Goal: Information Seeking & Learning: Learn about a topic

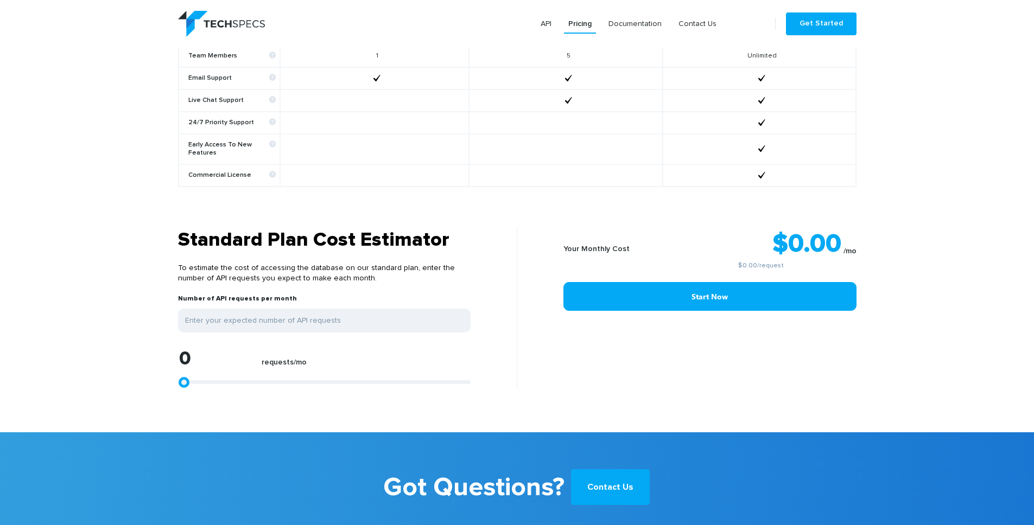
scroll to position [857, 0]
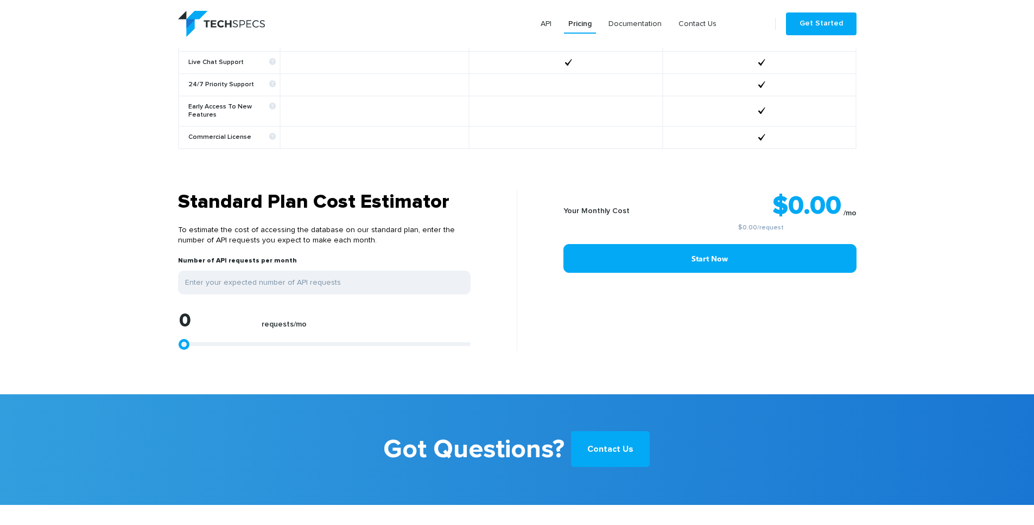
type input "1299"
type input "1484"
type input "2412"
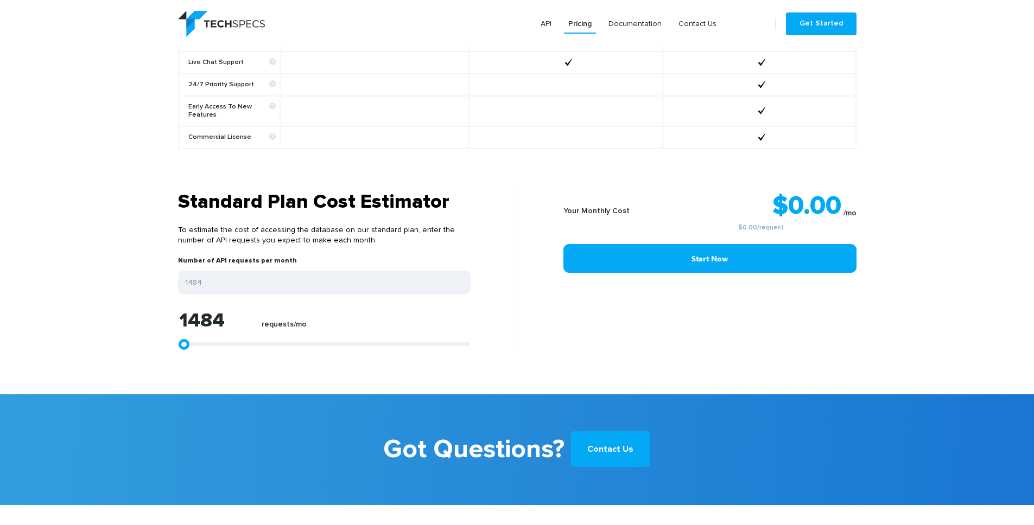
type input "2412"
type input "5009"
type input "7236"
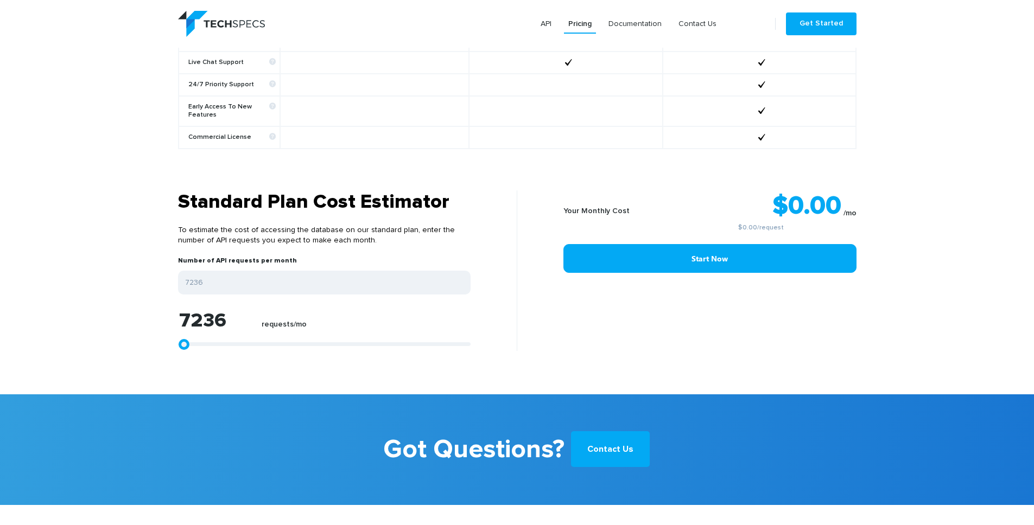
type input "9091"
type input "10204"
type input "11132"
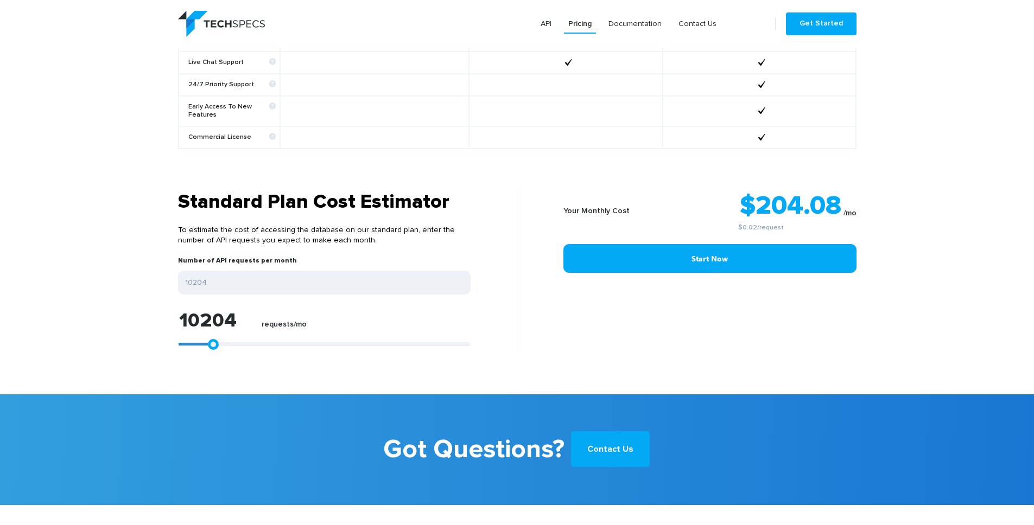
type input "11132"
type input "11688"
type input "12616"
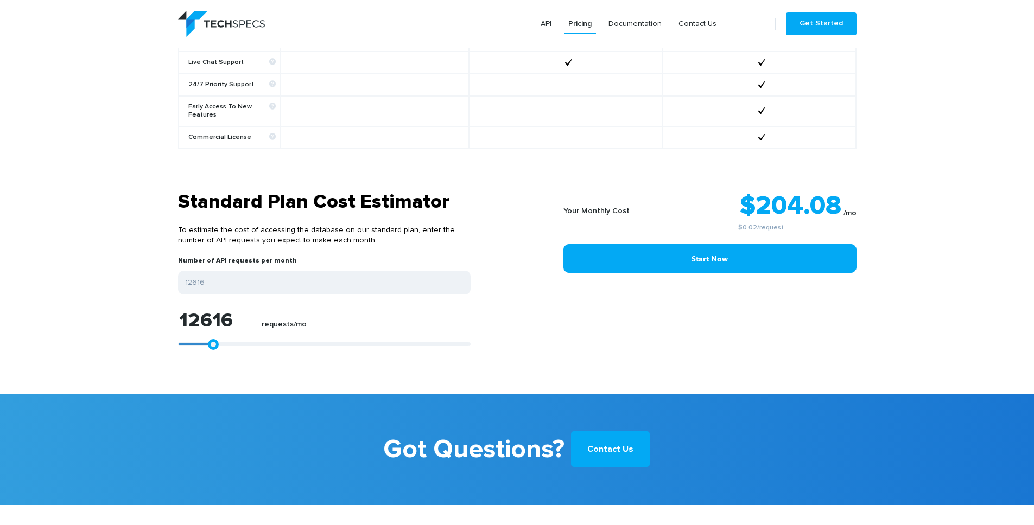
type input "13172"
type input "13915"
type input "14657"
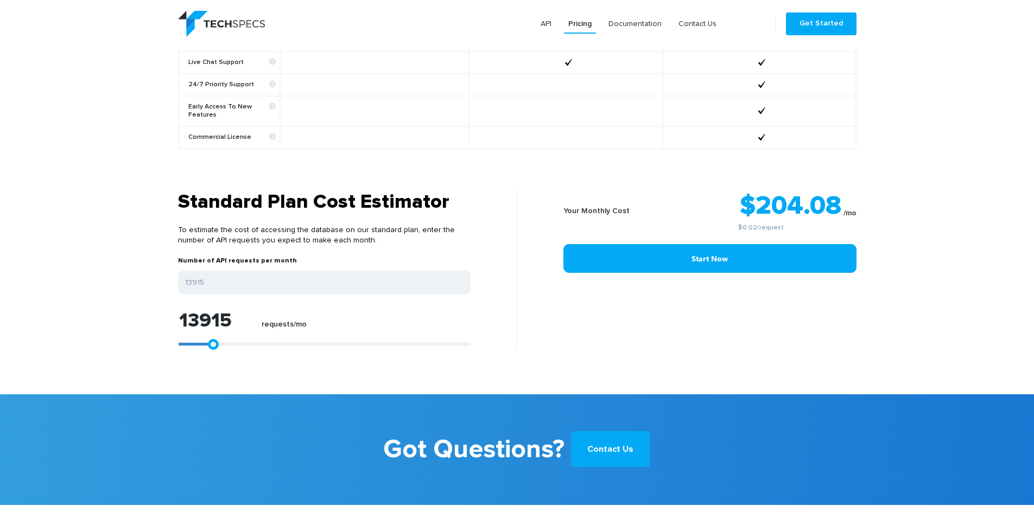
type input "14657"
type input "15399"
type input "15584"
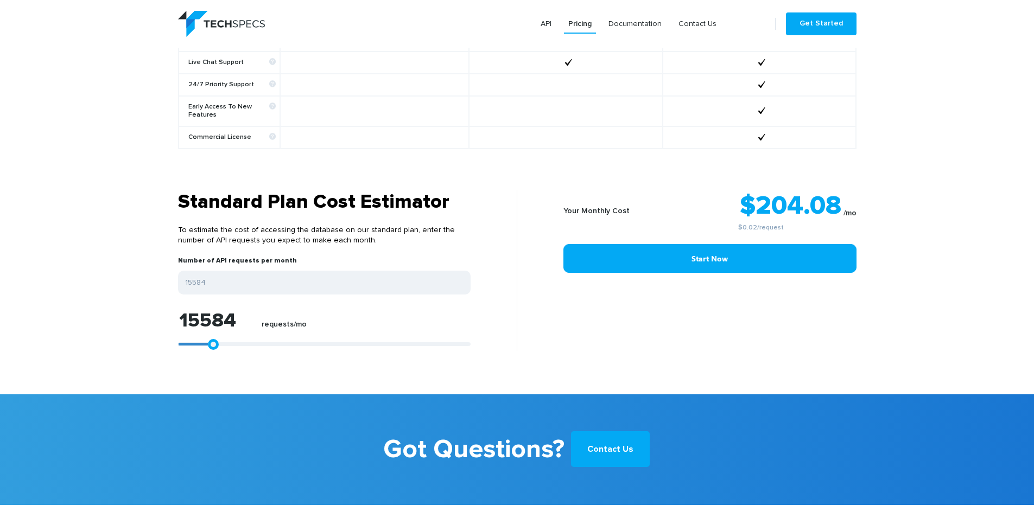
type input "15955"
type input "16141"
type input "16697"
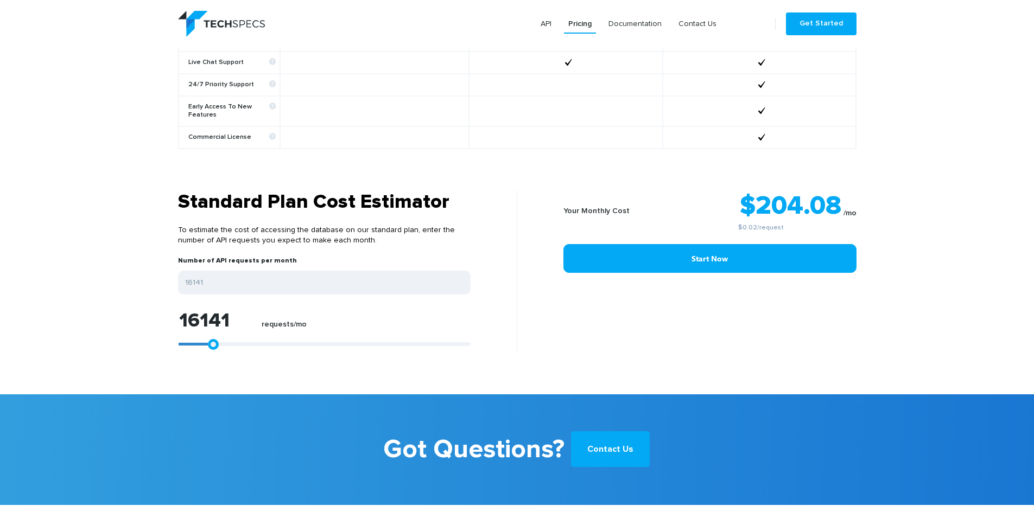
type input "16697"
type input "17440"
type input "18367"
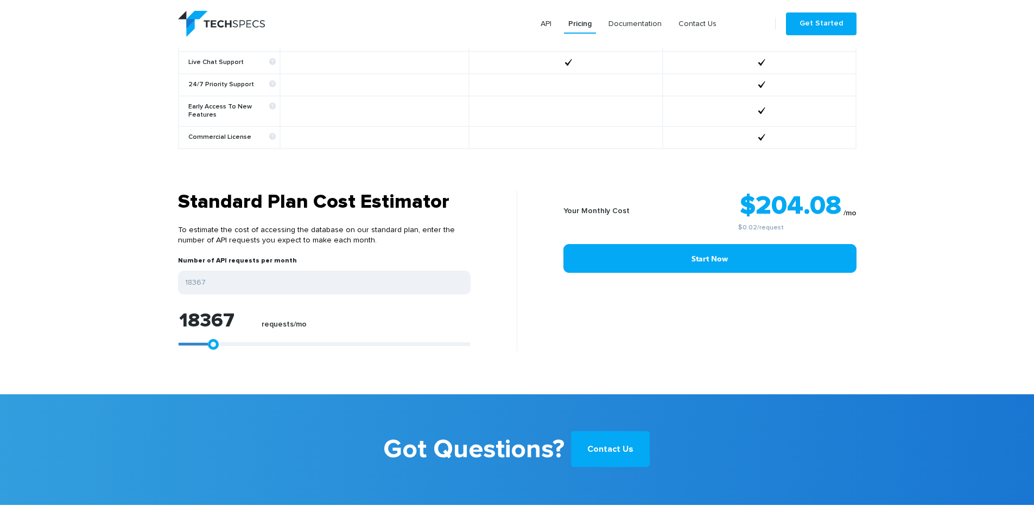
type input "18738"
type input "19295"
type input "19480"
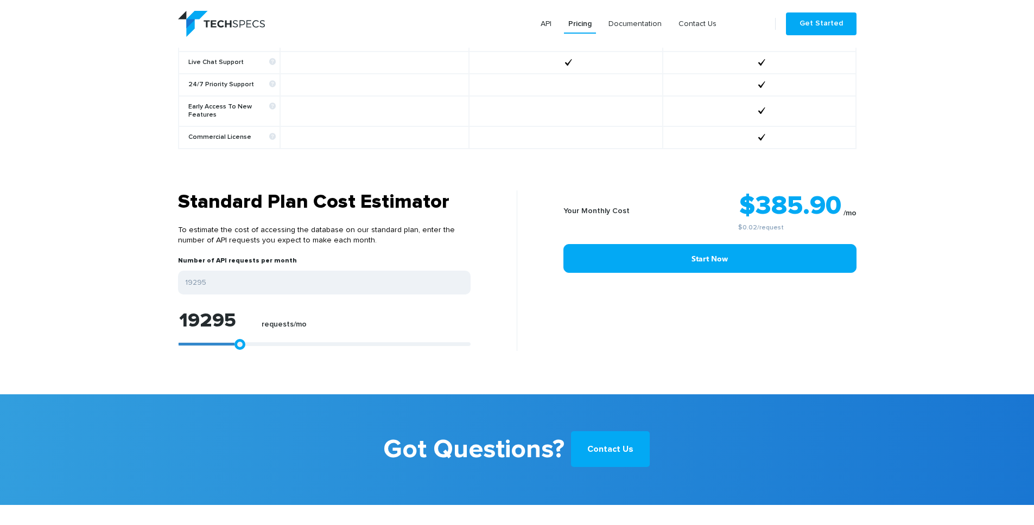
type input "19480"
type input "19666"
type input "19851"
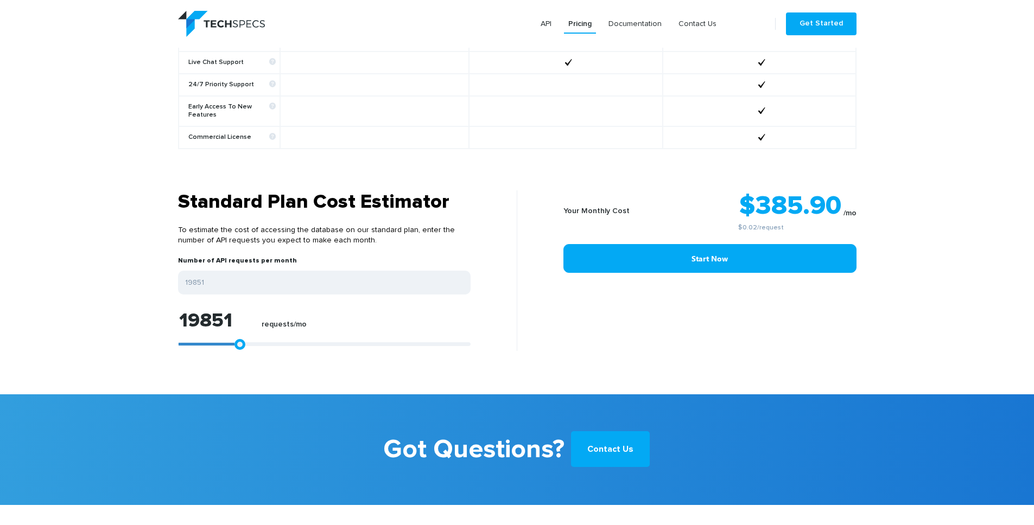
type input "20222"
type input "20593"
type input "20779"
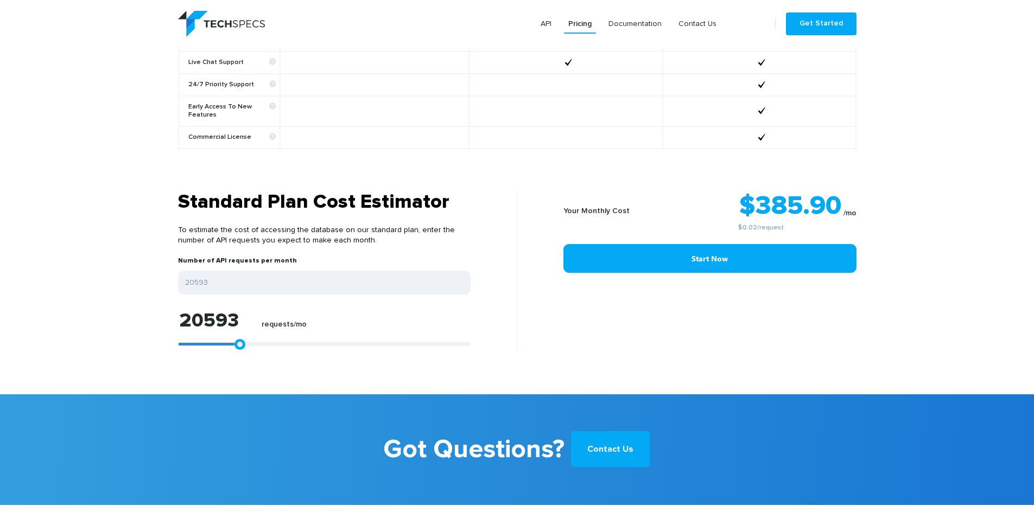
type input "20779"
type input "20965"
drag, startPoint x: 185, startPoint y: 335, endPoint x: 243, endPoint y: 331, distance: 58.3
click at [243, 339] on link at bounding box center [244, 344] width 11 height 11
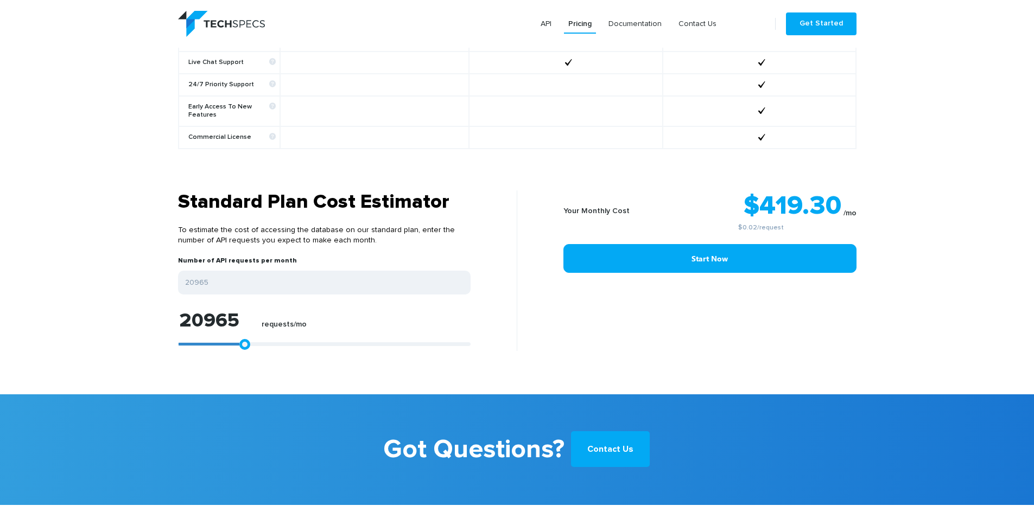
type input "21999"
type input "22185"
type input "22370"
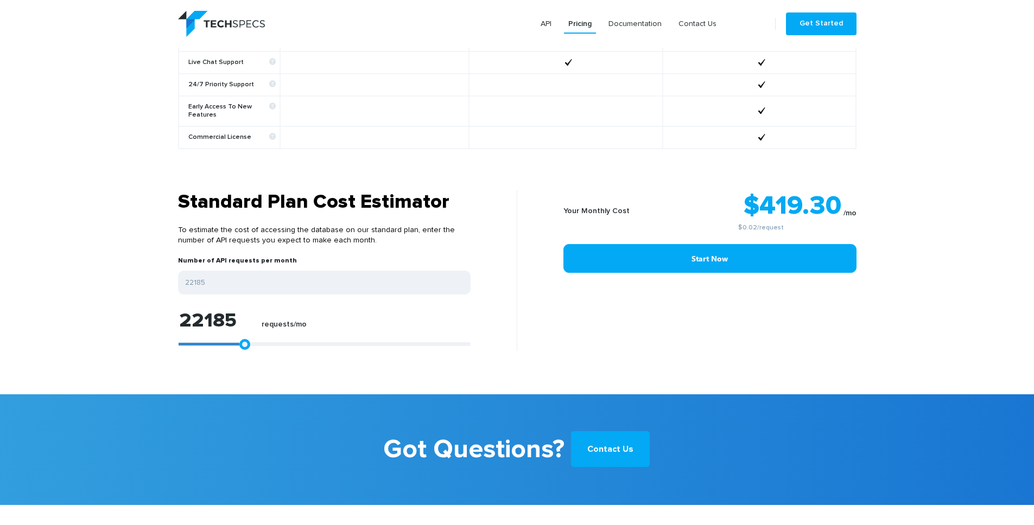
type input "22370"
type input "22556"
type input "22742"
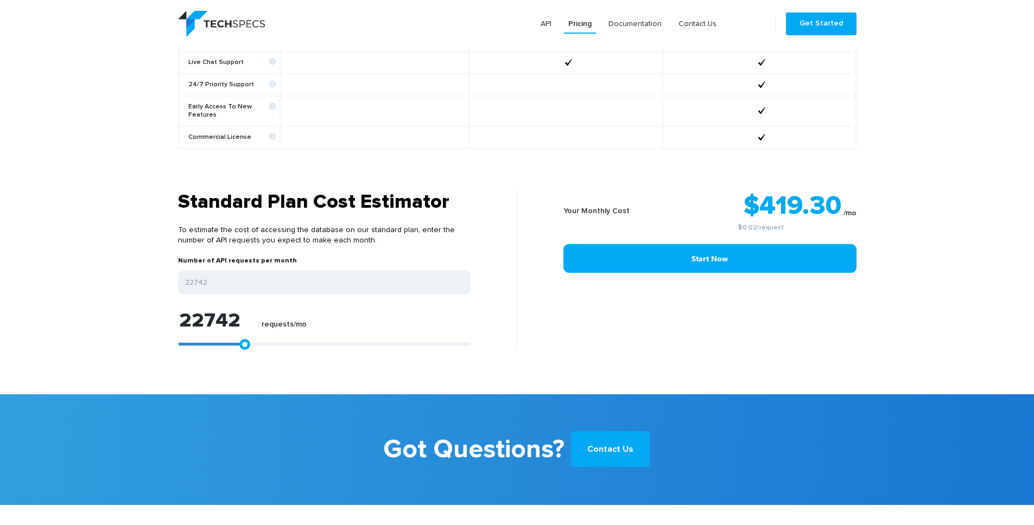
type input "22927"
type input "23113"
type input "23484"
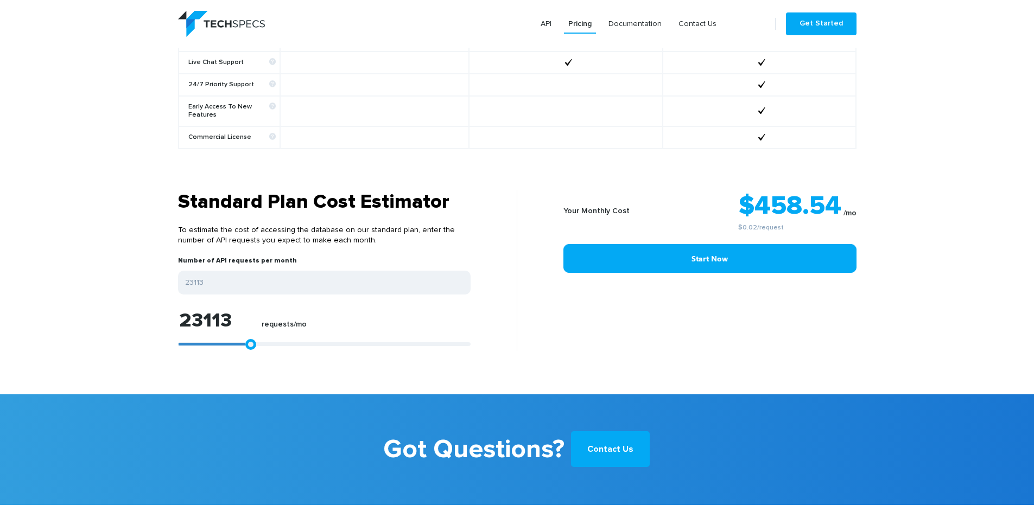
type input "23484"
type input "23669"
type input "23855"
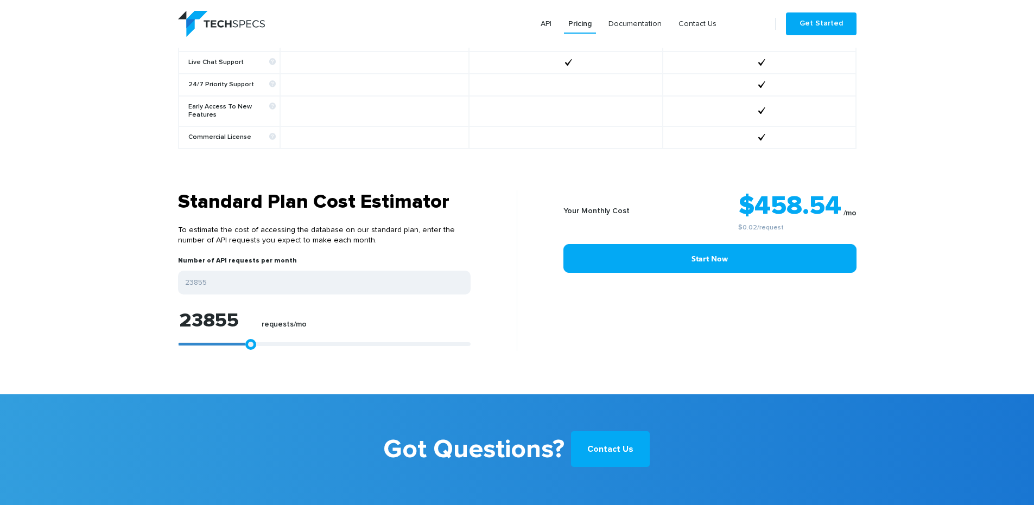
type input "24226"
type input "24782"
type input "25339"
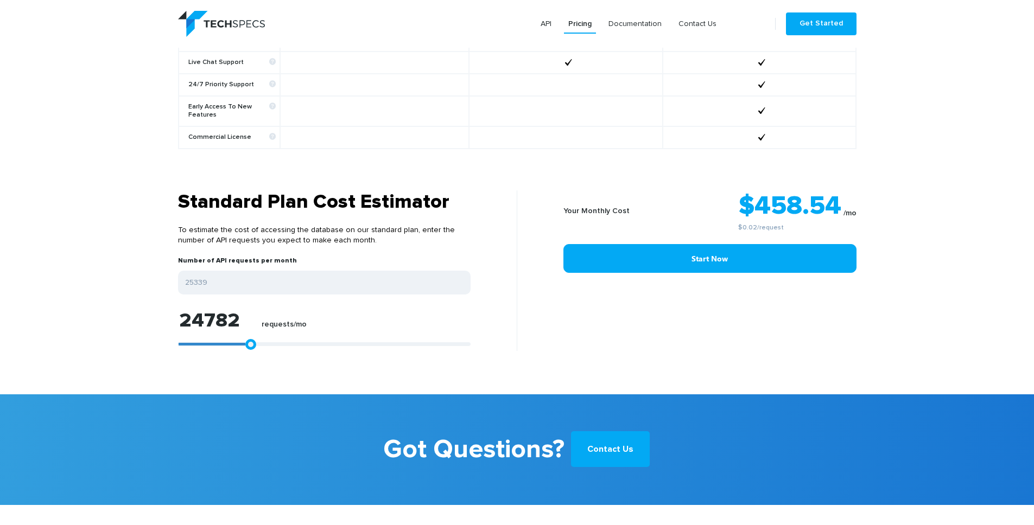
type input "25339"
type input "25710"
type input "26267"
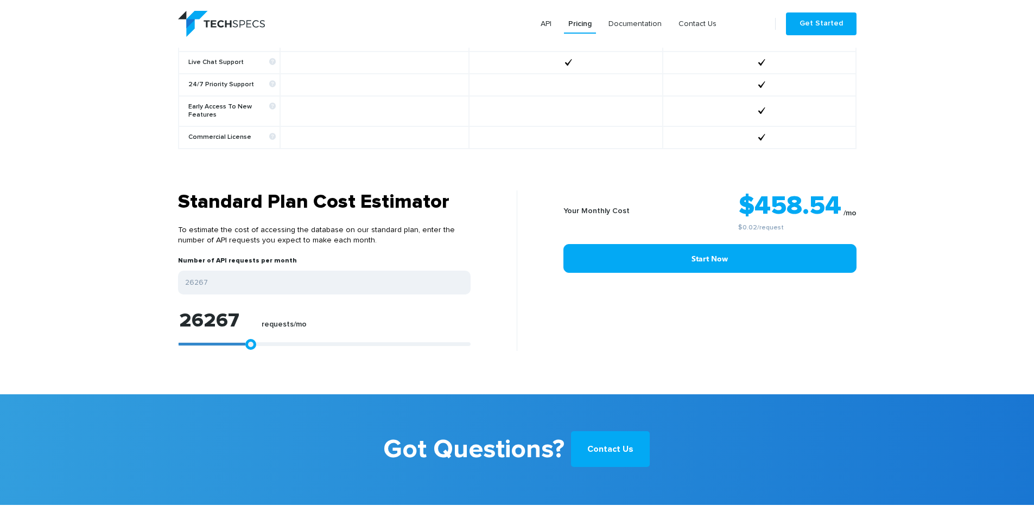
type input "26452"
type input "26823"
type input "27009"
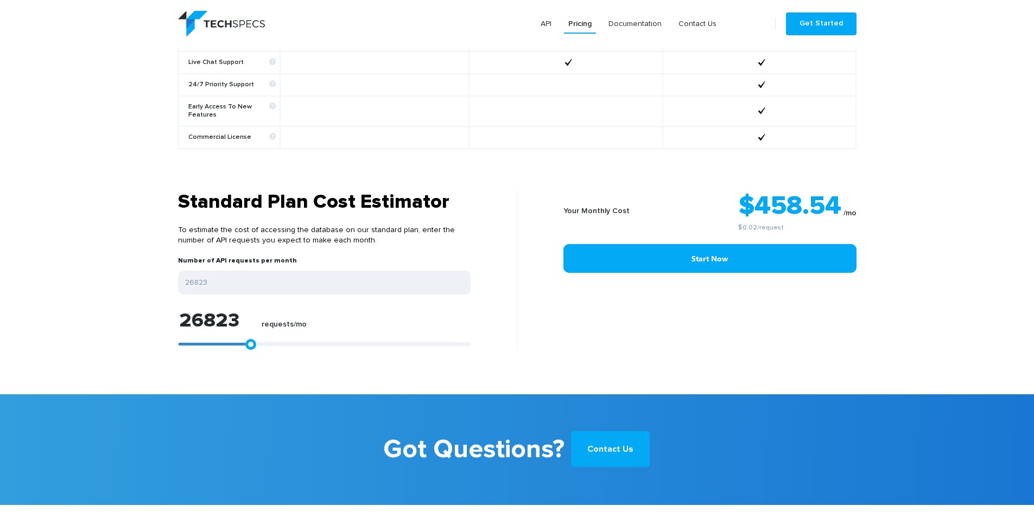
type input "27009"
type input "27194"
type input "27751"
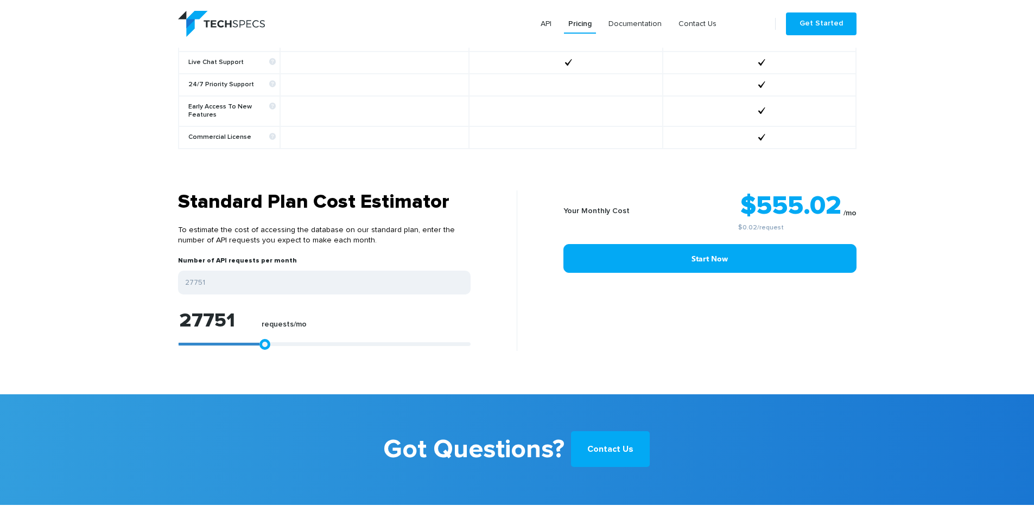
type input "27936"
type input "28307"
type input "28493"
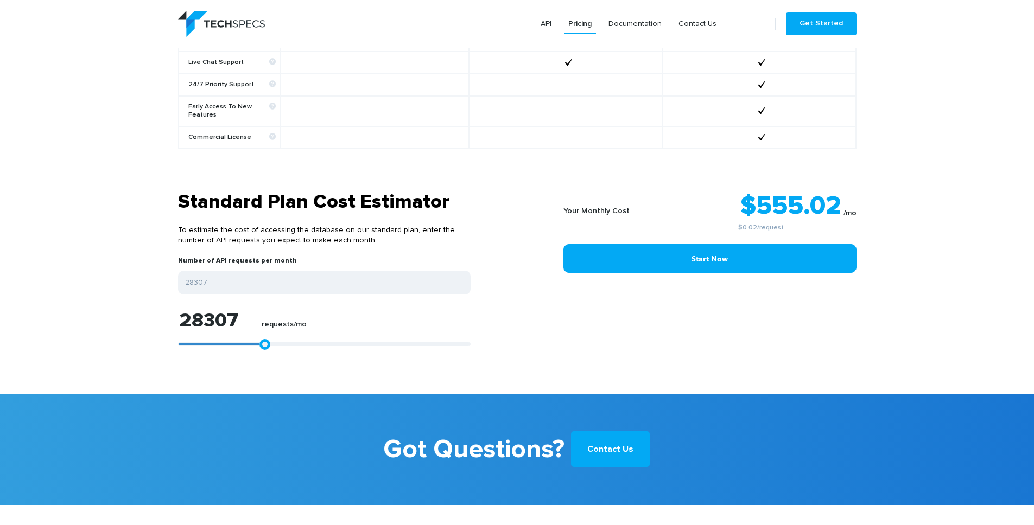
type input "28493"
type input "29235"
type input "29792"
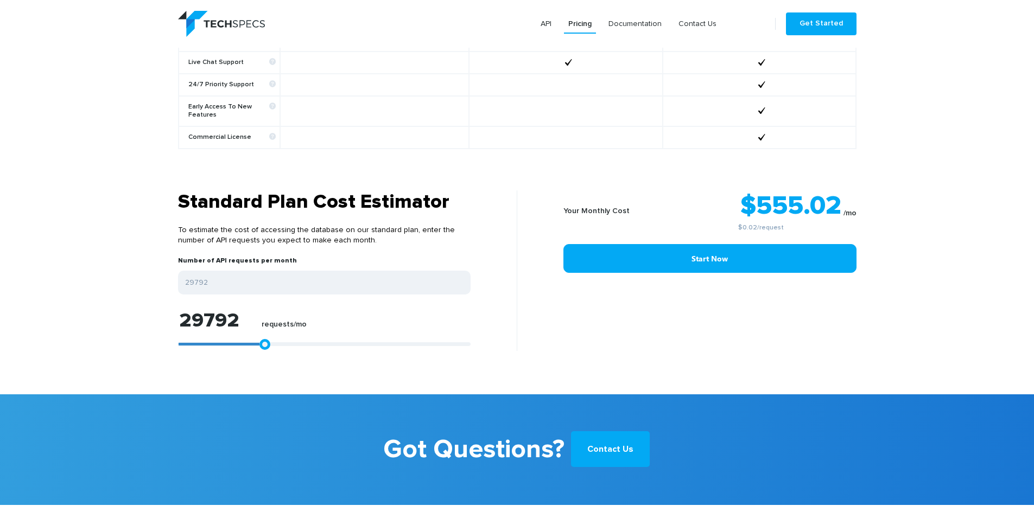
type input "30163"
type input "30719"
type input "30905"
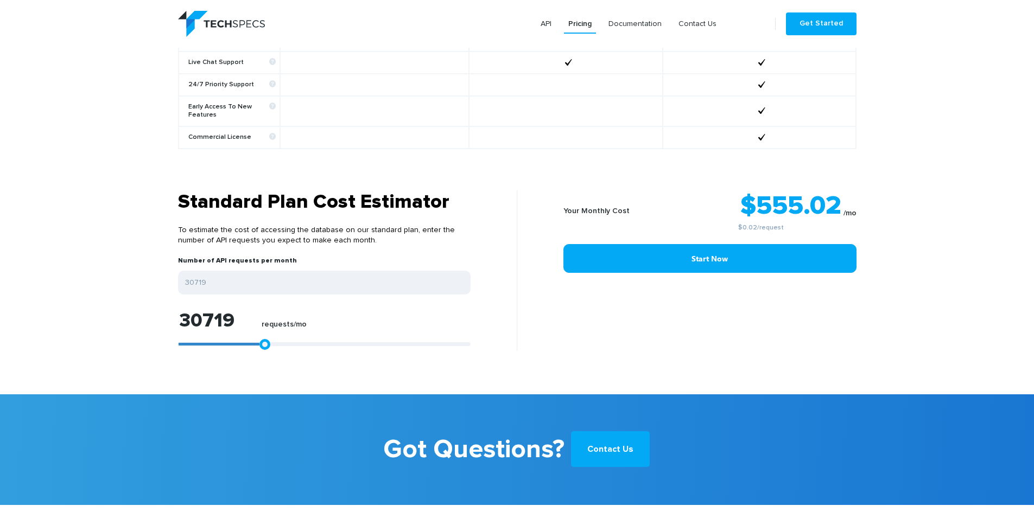
type input "30905"
type input "31090"
type input "31461"
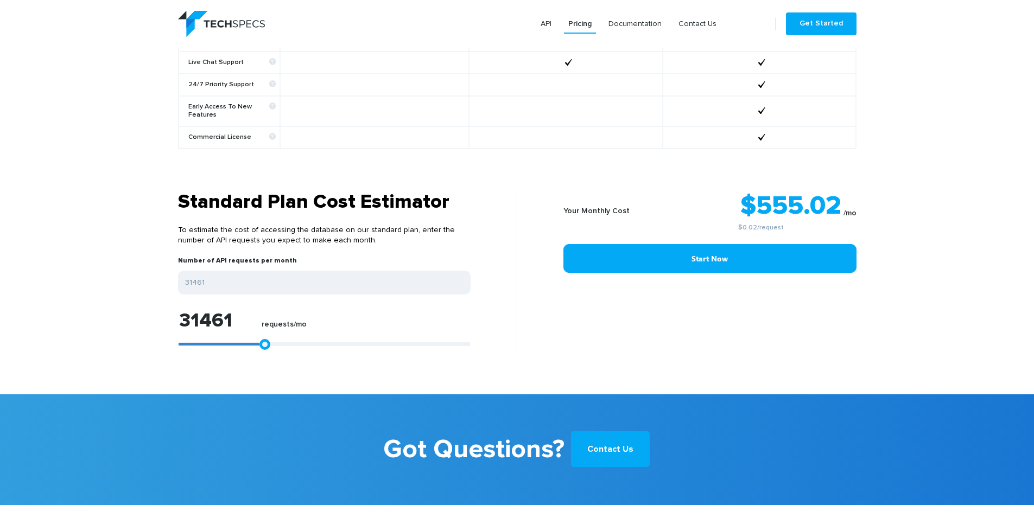
type input "31647"
type input "31832"
type input "32018"
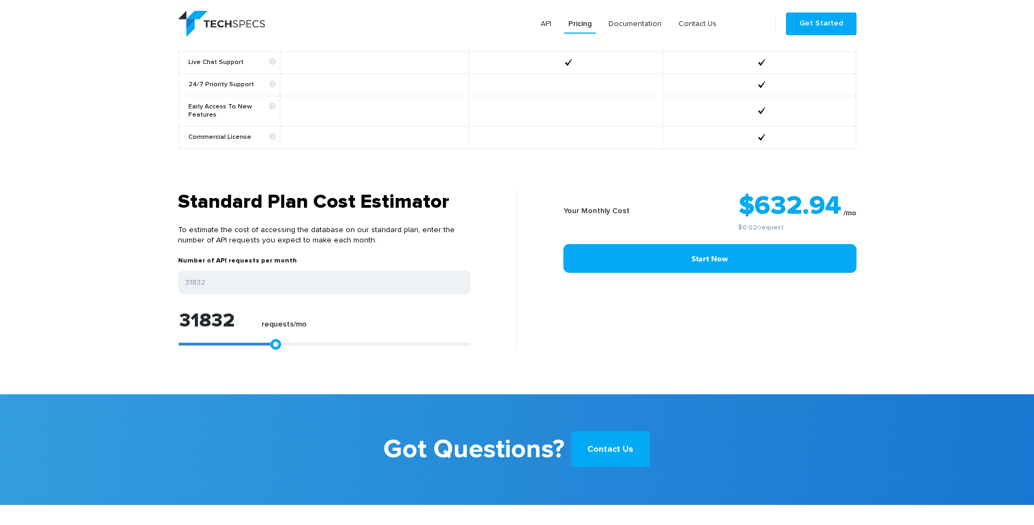
type input "32018"
type input "32203"
type input "32389"
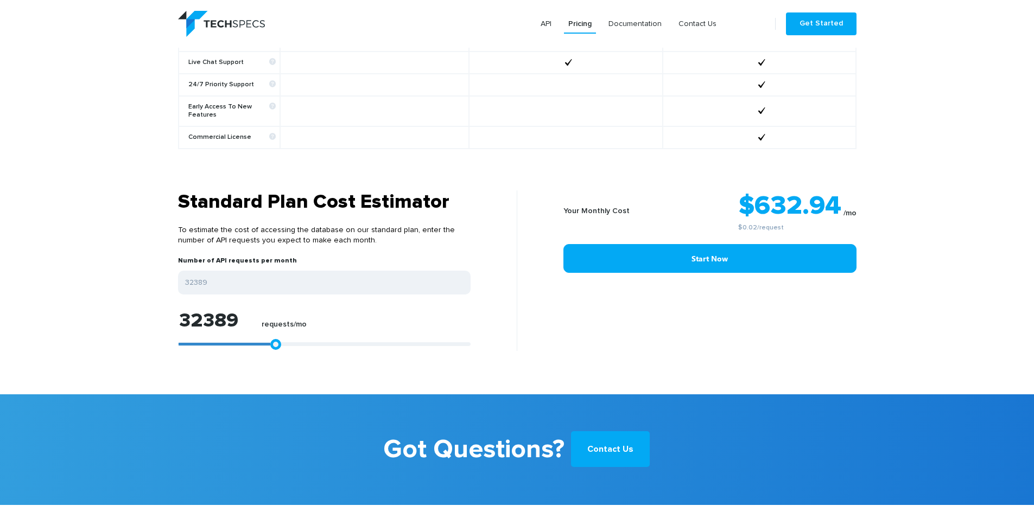
type input "32946"
type input "33131"
type input "33317"
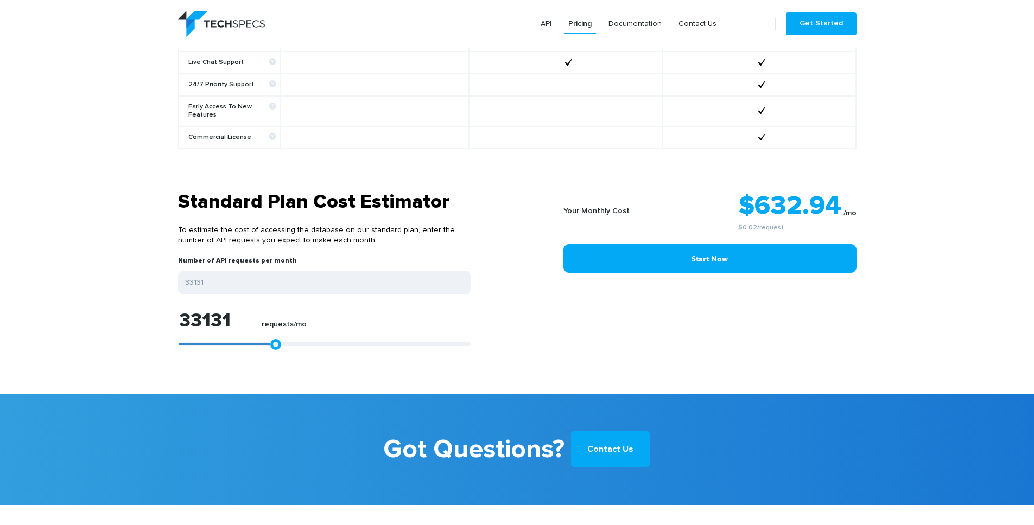
type input "33317"
type input "33502"
type input "33688"
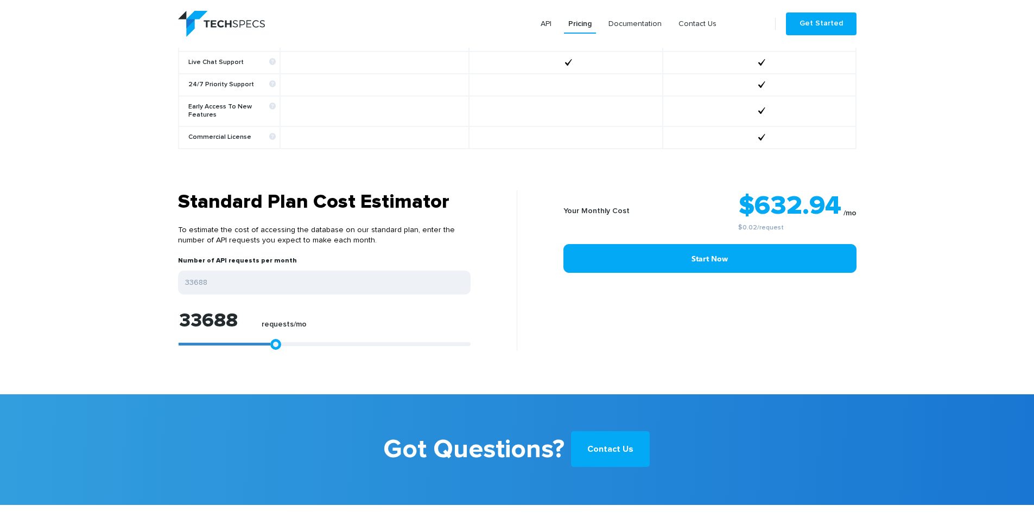
type input "33873"
type input "34059"
type input "34244"
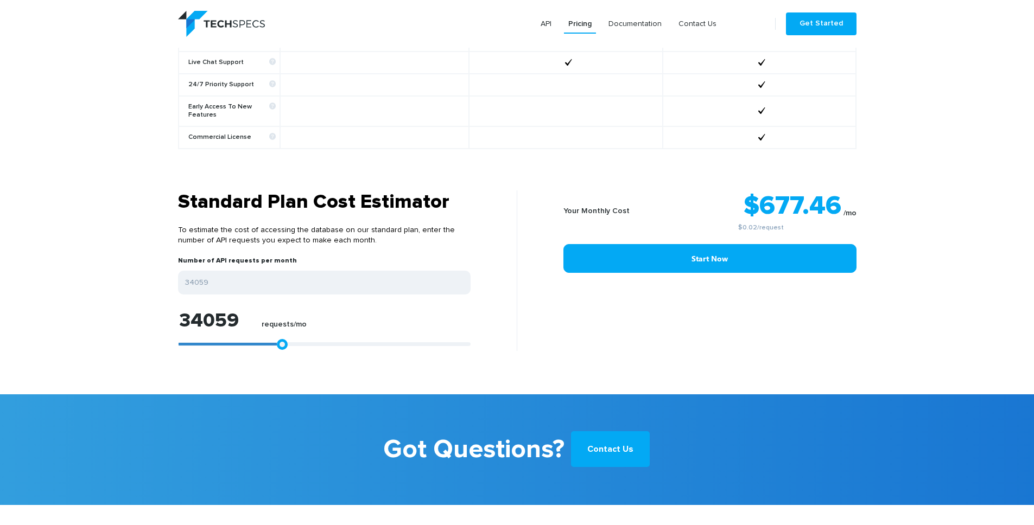
type input "34244"
type input "34430"
drag, startPoint x: 244, startPoint y: 338, endPoint x: 280, endPoint y: 334, distance: 36.5
click at [280, 339] on link at bounding box center [283, 344] width 11 height 11
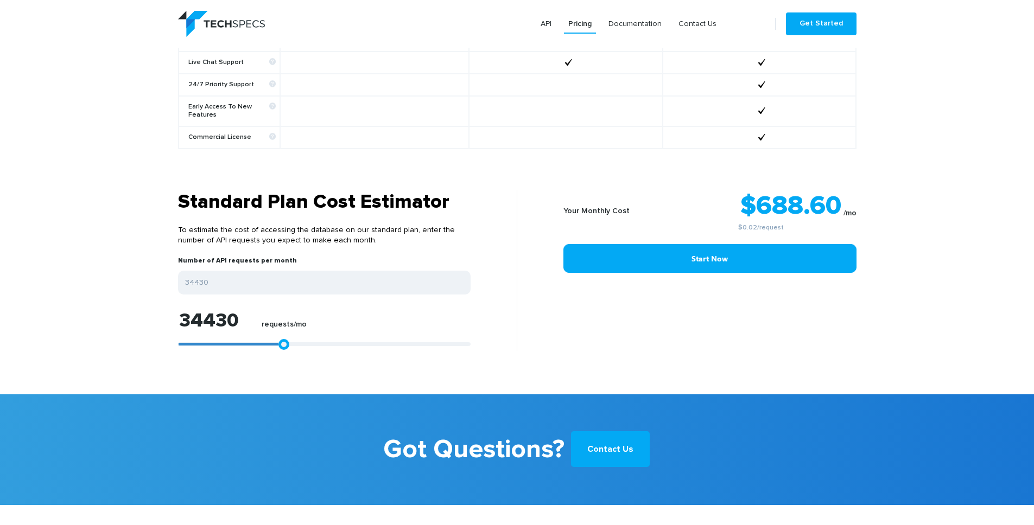
type input "35415"
type input "34859"
type input "34488"
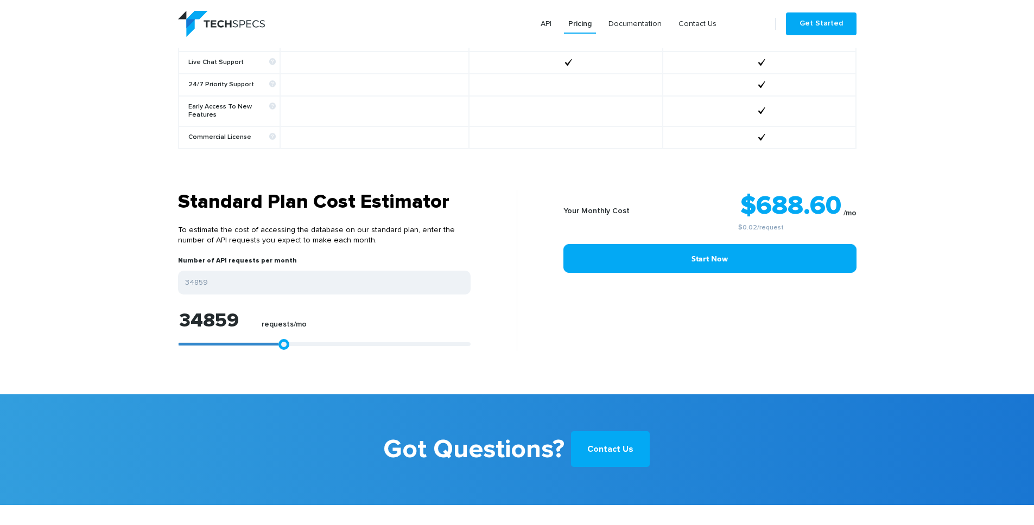
type input "34488"
type input "34117"
type input "33746"
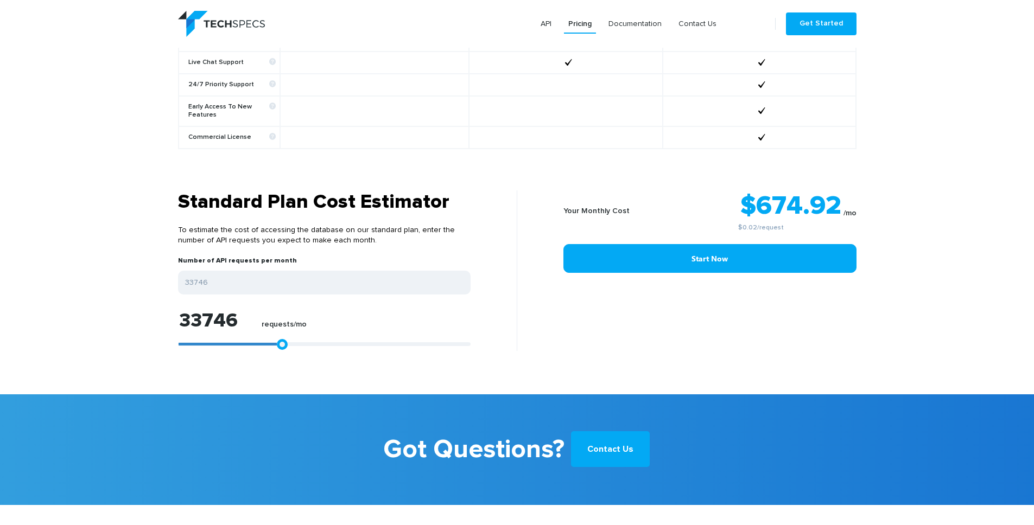
type input "33560"
type input "33375"
type input "33189"
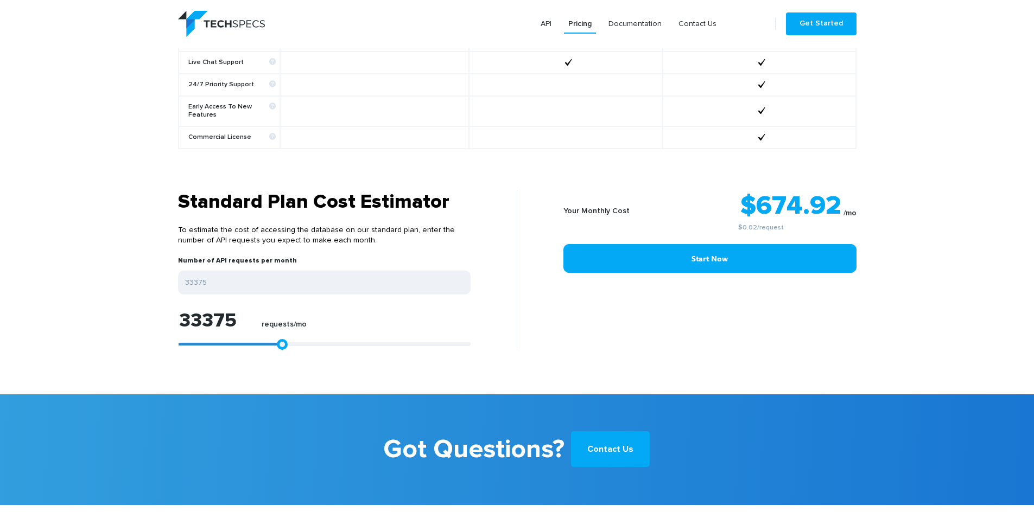
type input "33189"
type input "32818"
type input "31519"
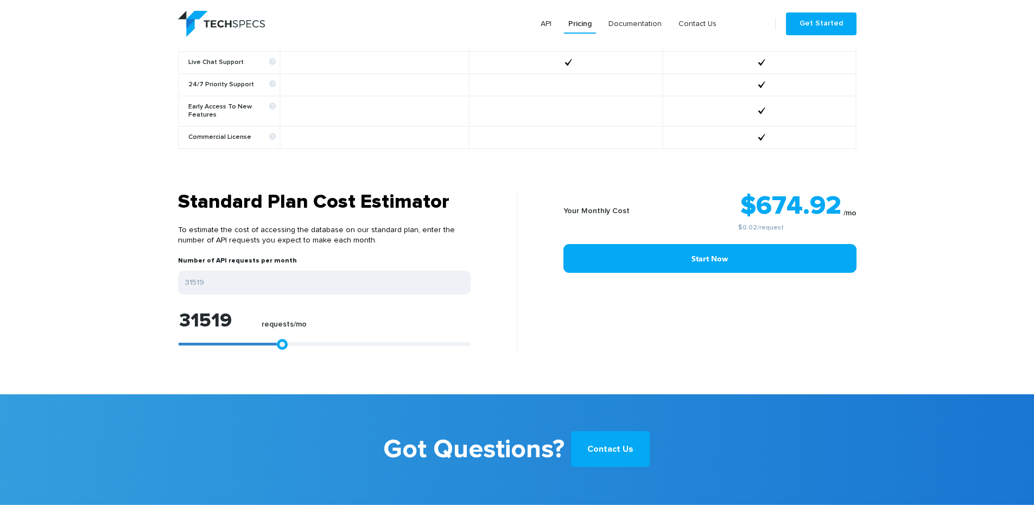
type input "30963"
type input "30221"
type input "29850"
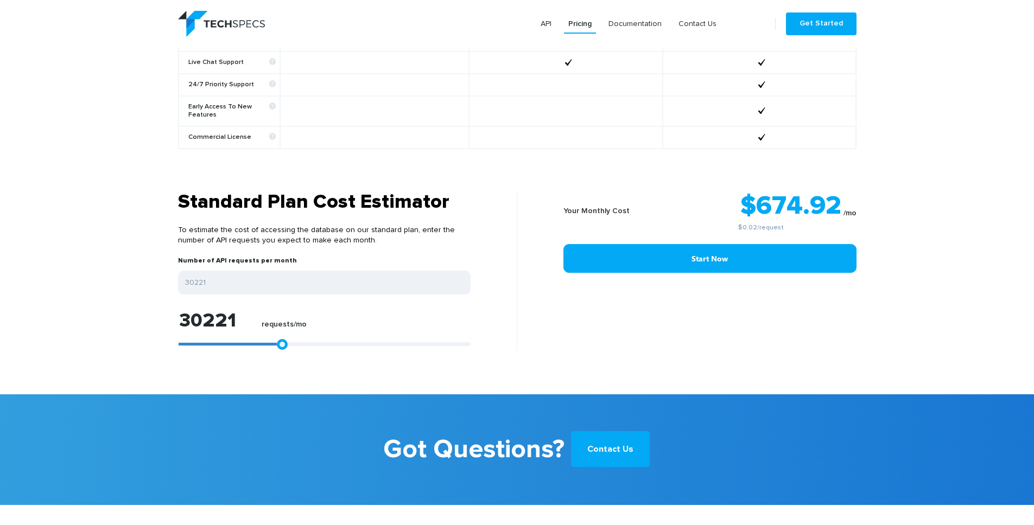
type input "29850"
type input "29664"
type input "29478"
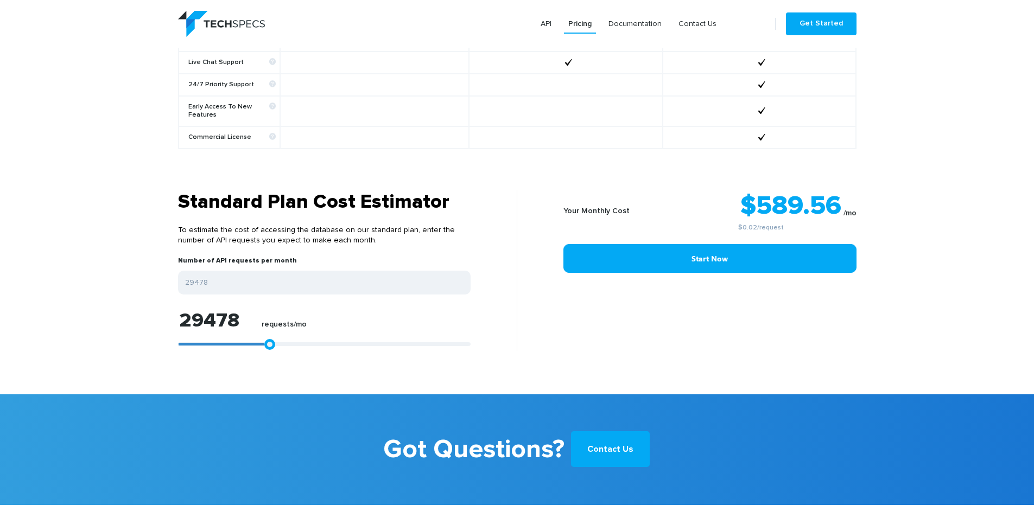
type input "29107"
type input "28736"
type input "28551"
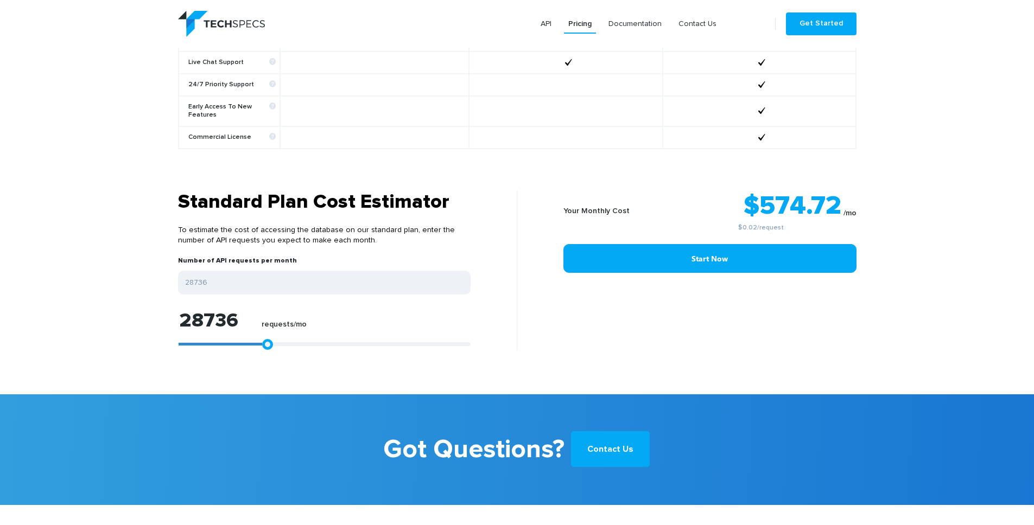
type input "28551"
type input "28180"
type input "27623"
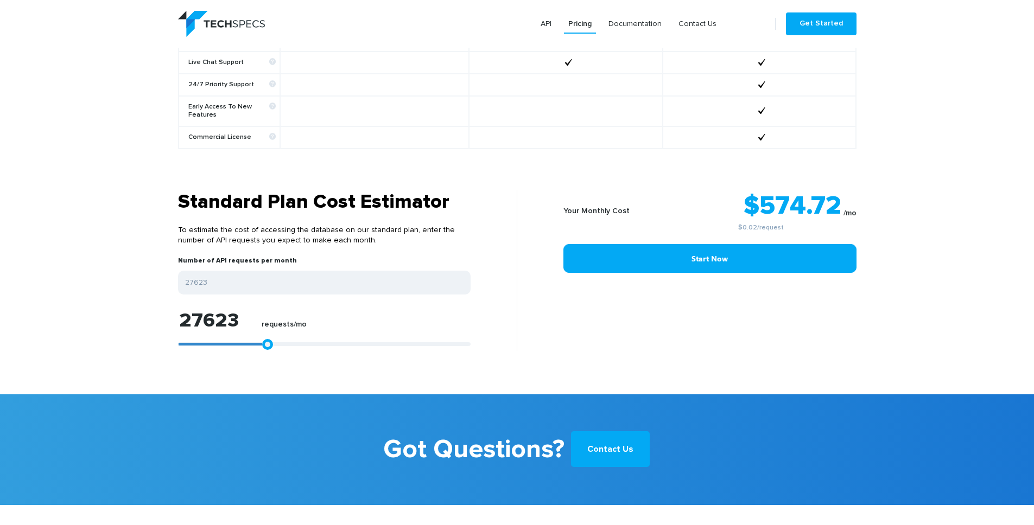
type input "27438"
type input "27252"
type input "26881"
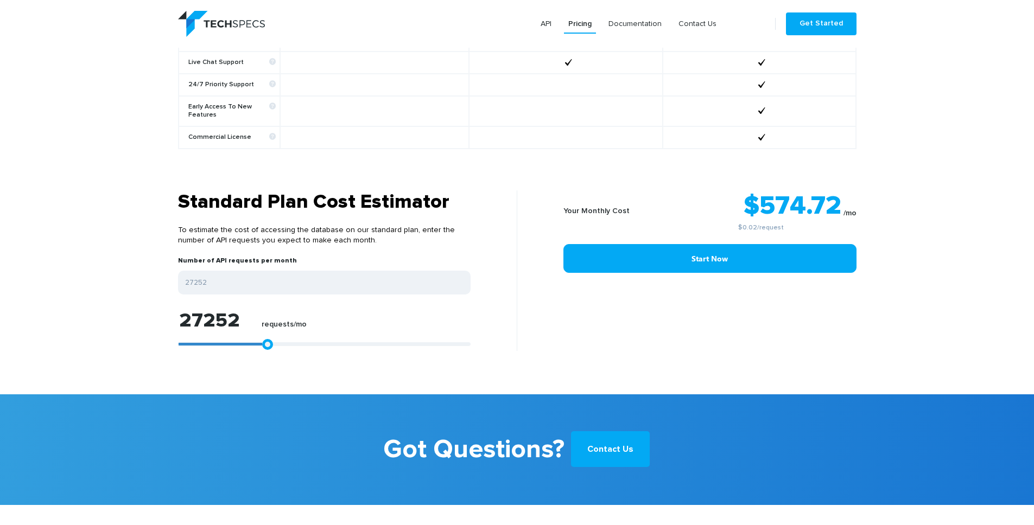
type input "26881"
type input "26696"
type input "26510"
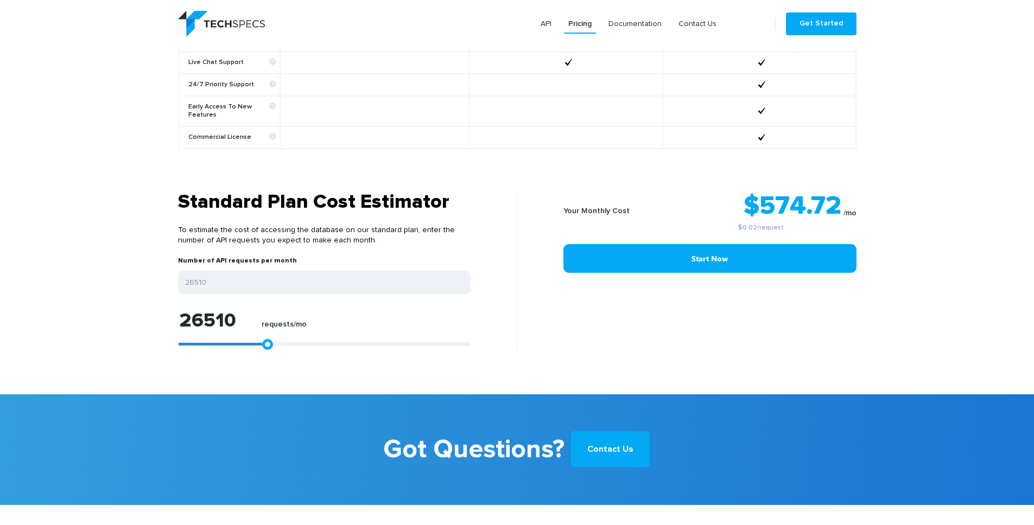
type input "26139"
type input "25768"
drag, startPoint x: 281, startPoint y: 337, endPoint x: 239, endPoint y: 340, distance: 41.4
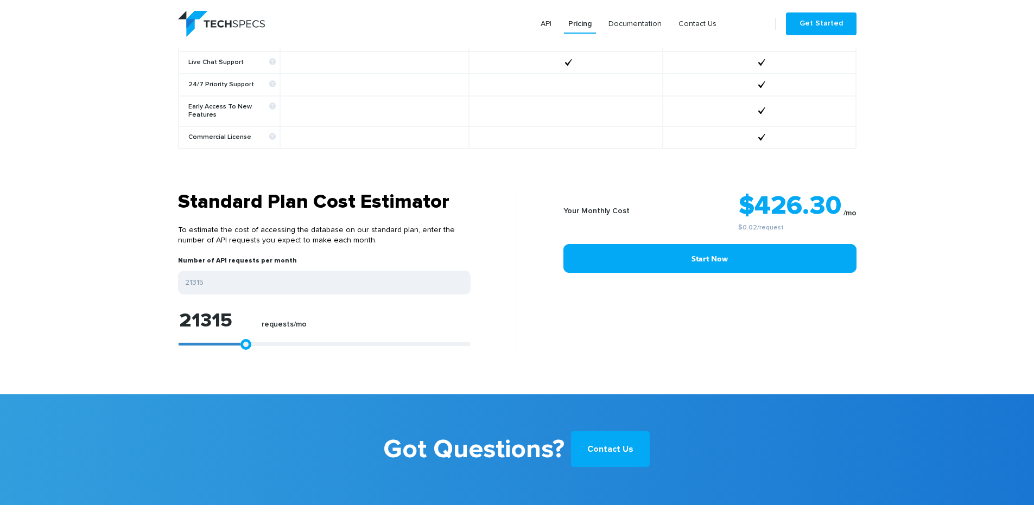
click at [239, 340] on div "21315 requests/mo" at bounding box center [324, 331] width 293 height 40
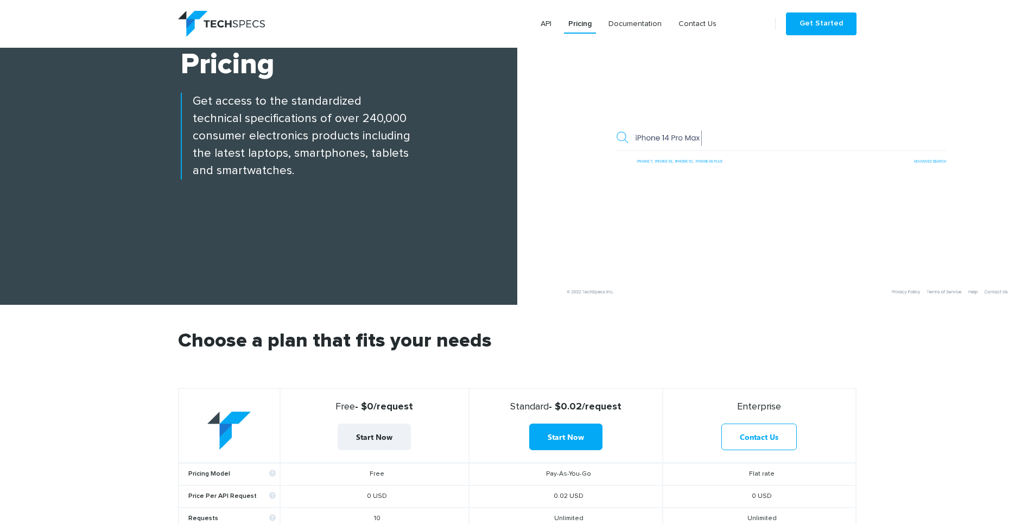
scroll to position [0, 0]
